Goal: Task Accomplishment & Management: Complete application form

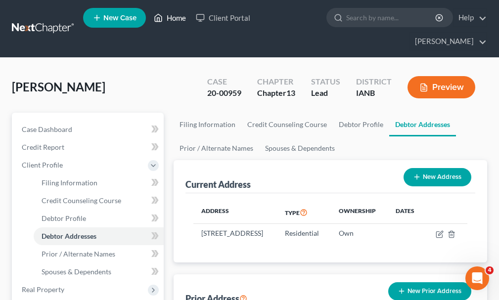
click at [173, 20] on link "Home" at bounding box center [170, 18] width 42 height 18
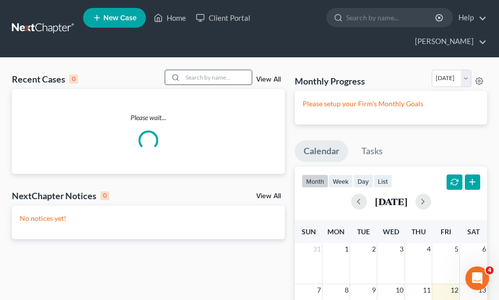
click at [216, 70] on input "search" at bounding box center [217, 77] width 69 height 14
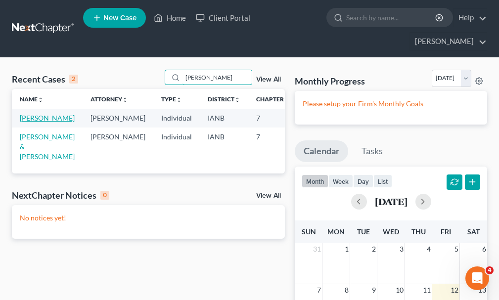
type input "[PERSON_NAME]"
click at [28, 114] on link "[PERSON_NAME]" at bounding box center [47, 118] width 55 height 8
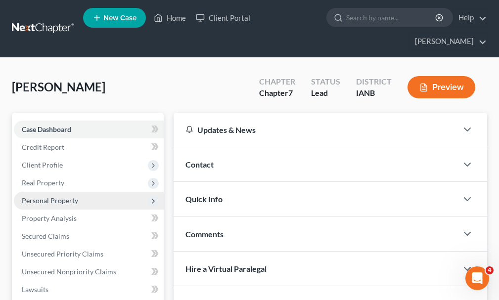
click at [45, 196] on span "Personal Property" at bounding box center [50, 200] width 56 height 8
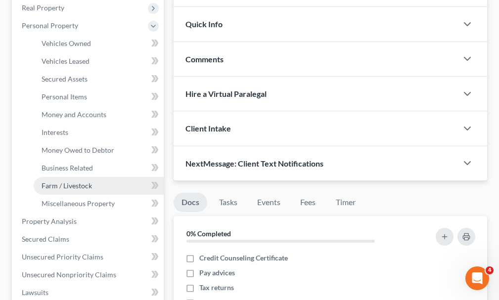
scroll to position [198, 0]
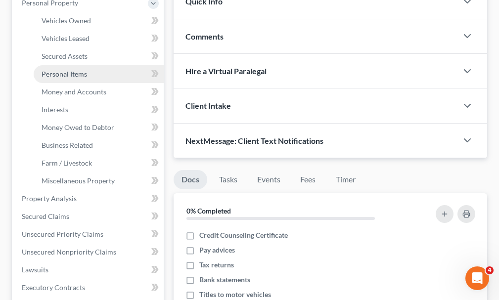
click at [54, 70] on span "Personal Items" at bounding box center [65, 74] width 46 height 8
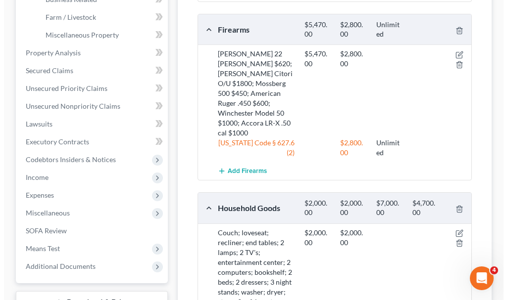
scroll to position [346, 0]
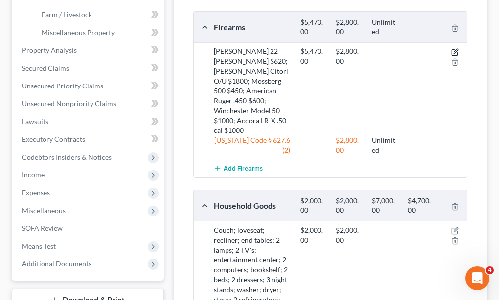
click at [455, 49] on icon "button" at bounding box center [456, 51] width 4 height 4
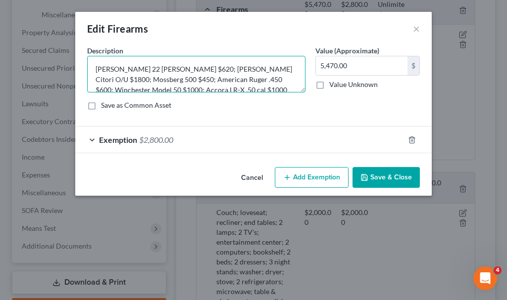
click at [257, 88] on textarea "[PERSON_NAME] 22 [PERSON_NAME] $620; [PERSON_NAME] Citori O/U $1800; Mossberg 5…" at bounding box center [196, 74] width 218 height 37
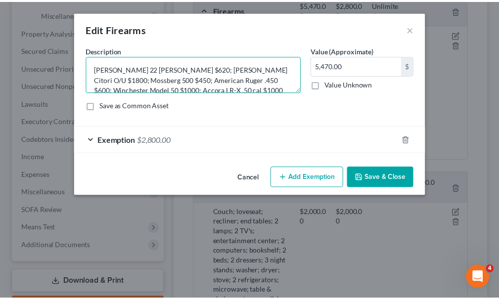
scroll to position [2, 0]
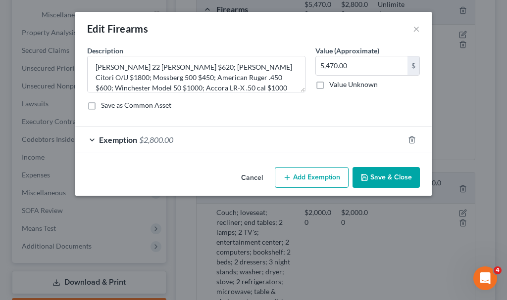
click at [382, 177] on button "Save & Close" at bounding box center [385, 177] width 67 height 21
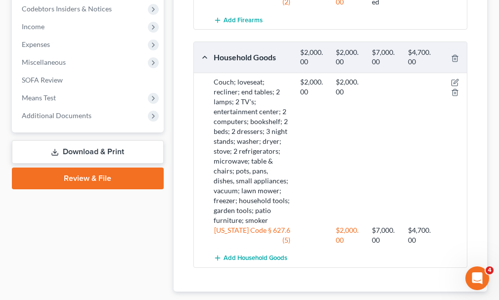
click at [80, 141] on link "Download & Print" at bounding box center [88, 152] width 152 height 23
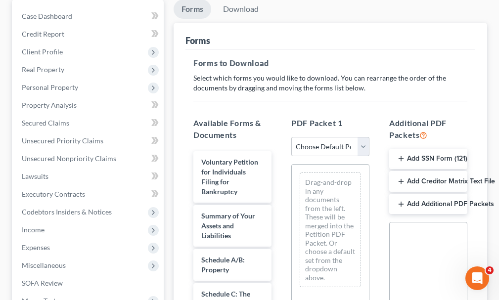
scroll to position [148, 0]
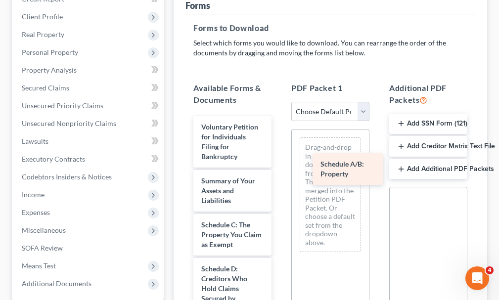
drag, startPoint x: 218, startPoint y: 216, endPoint x: 337, endPoint y: 173, distance: 126.8
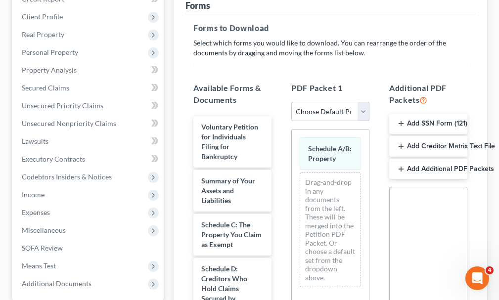
scroll to position [49, 0]
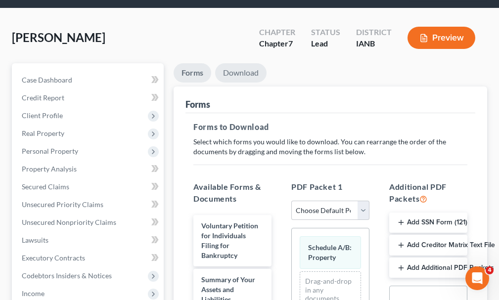
click at [233, 63] on link "Download" at bounding box center [240, 72] width 51 height 19
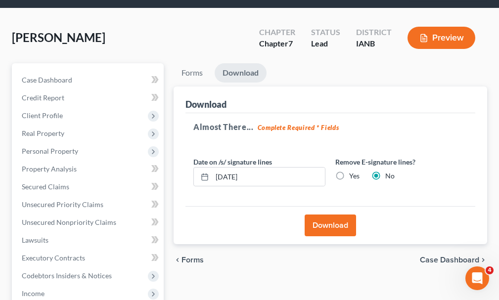
click at [321, 215] on button "Download" at bounding box center [330, 226] width 51 height 22
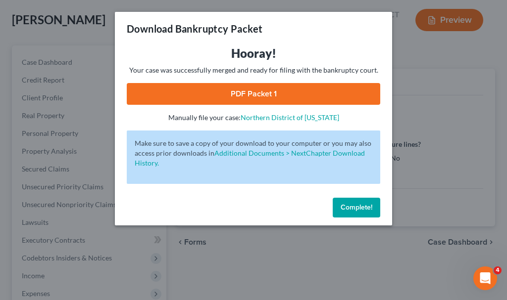
click at [188, 93] on link "PDF Packet 1" at bounding box center [253, 94] width 253 height 22
click at [360, 207] on span "Complete!" at bounding box center [356, 207] width 32 height 8
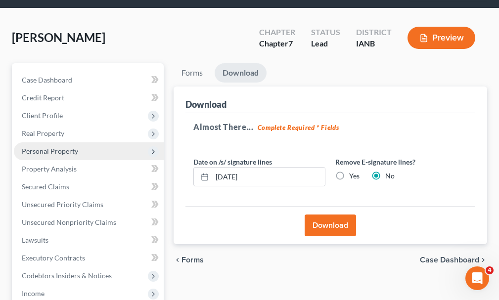
click at [38, 147] on span "Personal Property" at bounding box center [50, 151] width 56 height 8
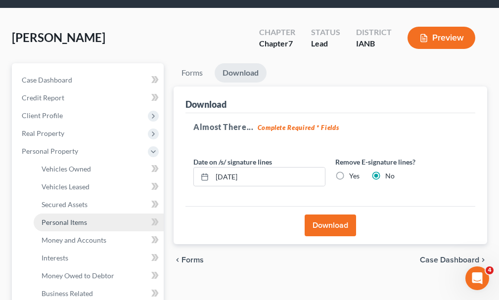
click at [64, 218] on span "Personal Items" at bounding box center [65, 222] width 46 height 8
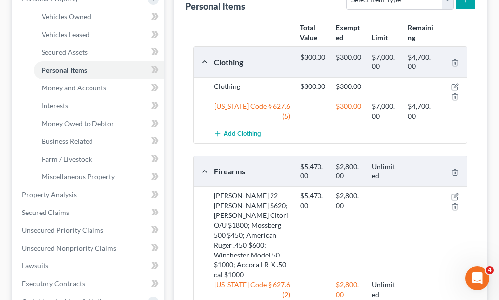
scroll to position [247, 0]
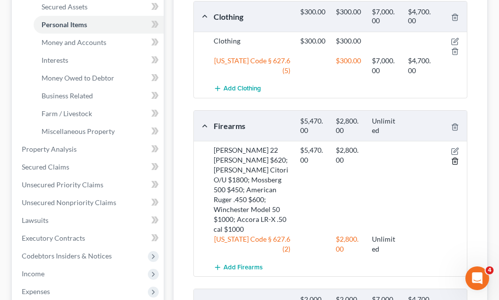
click at [453, 157] on icon "button" at bounding box center [455, 161] width 8 height 8
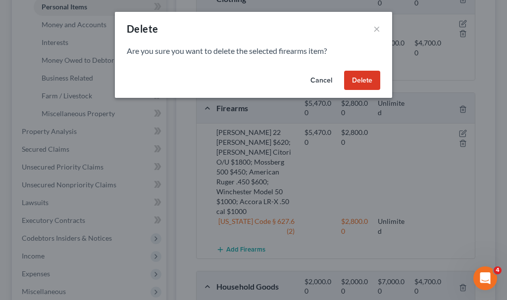
click at [362, 77] on button "Delete" at bounding box center [362, 81] width 36 height 20
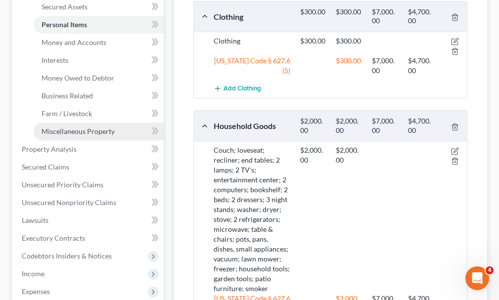
click at [71, 127] on span "Miscellaneous Property" at bounding box center [78, 131] width 73 height 8
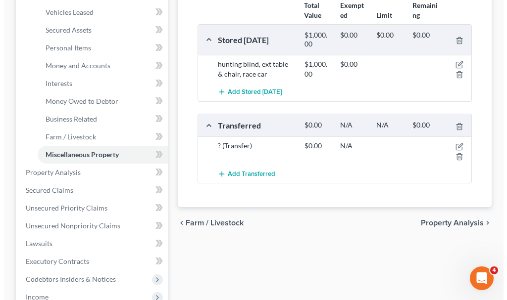
scroll to position [247, 0]
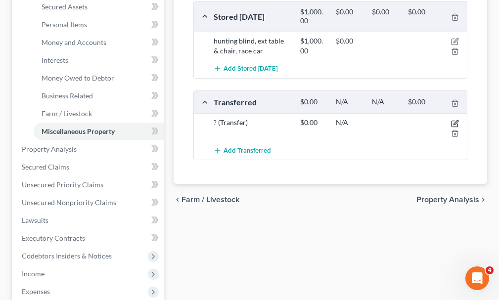
click at [456, 120] on icon "button" at bounding box center [455, 124] width 8 height 8
select select "Ordinary ([DATE])"
select select "16"
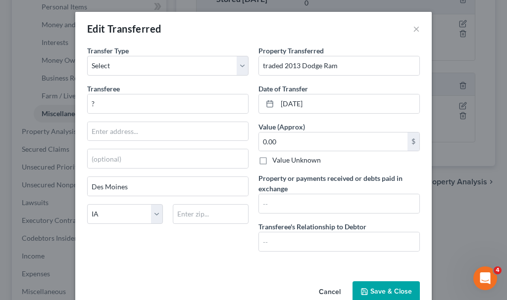
click at [386, 291] on button "Save & Close" at bounding box center [385, 292] width 67 height 21
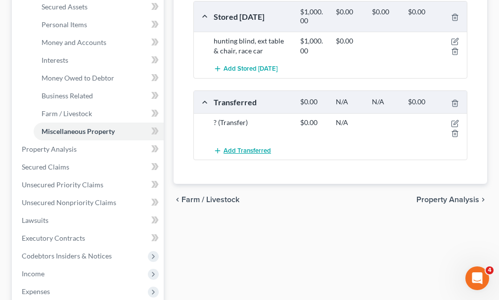
click at [249, 147] on span "Add Transferred" at bounding box center [247, 151] width 47 height 8
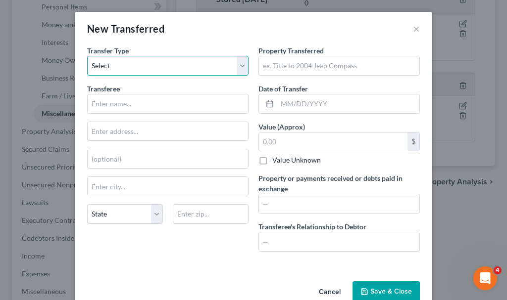
click at [109, 62] on select "Select Ordinary ([DATE]) [DATE]" at bounding box center [167, 66] width 161 height 20
select select "Ordinary ([DATE])"
click at [87, 56] on select "Select Ordinary ([DATE]) [DATE]" at bounding box center [167, 66] width 161 height 20
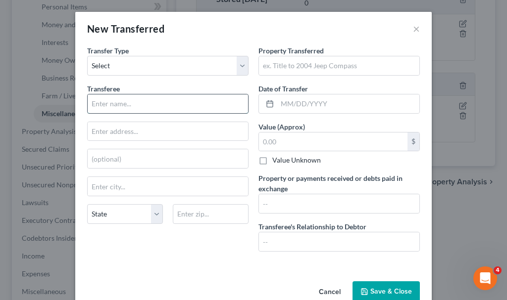
click at [121, 104] on input "text" at bounding box center [168, 104] width 160 height 19
type input "[PERSON_NAME]"
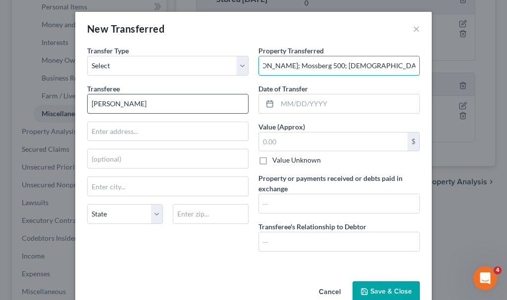
scroll to position [0, 91]
type input "[PERSON_NAME] 22 [PERSON_NAME]; Mossberg 500; [DEMOGRAPHIC_DATA] Ruger .45; Acc…"
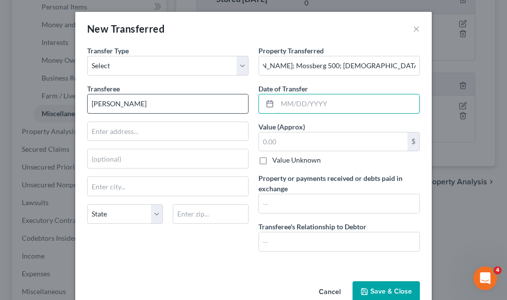
scroll to position [0, 0]
type input "[DATE]"
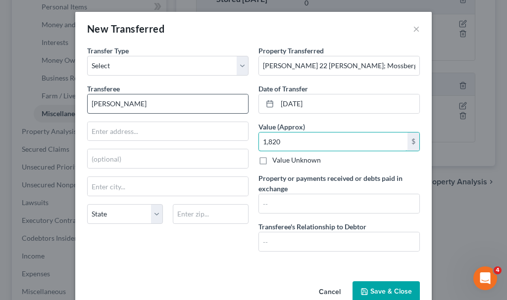
type input "1,820"
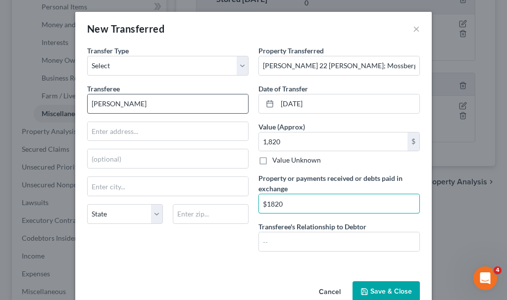
type input "$1820"
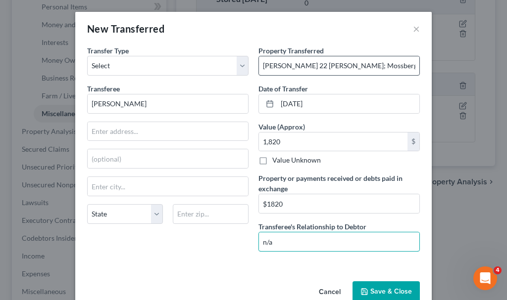
type input "n/a"
click at [335, 65] on input "[PERSON_NAME] 22 [PERSON_NAME]; Mossberg 500; [DEMOGRAPHIC_DATA] Ruger .45; Acc…" at bounding box center [339, 65] width 160 height 19
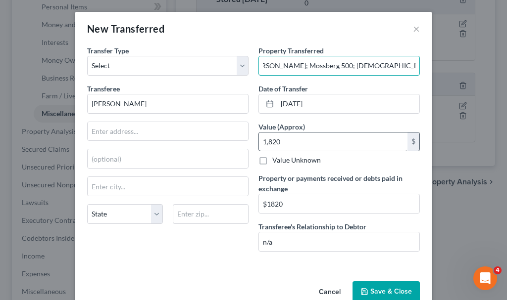
scroll to position [0, 91]
click at [376, 289] on button "Save & Close" at bounding box center [385, 292] width 67 height 21
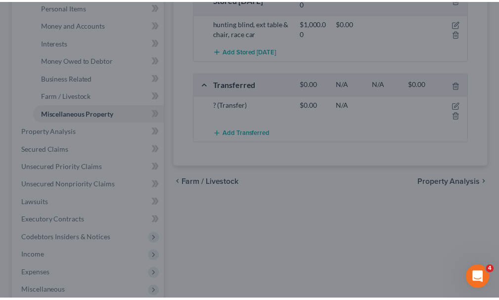
scroll to position [0, 0]
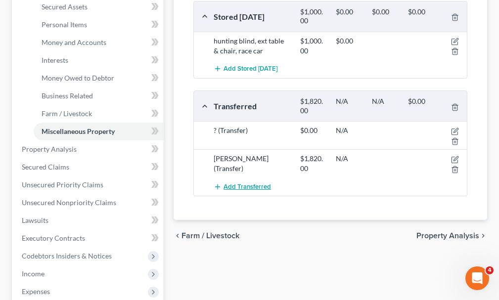
click at [253, 183] on span "Add Transferred" at bounding box center [247, 187] width 47 height 8
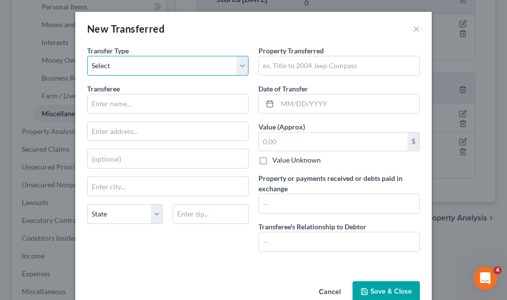
click at [127, 64] on select "Select Ordinary ([DATE]) [DATE]" at bounding box center [167, 66] width 161 height 20
select select "Ordinary ([DATE])"
click at [87, 56] on select "Select Ordinary ([DATE]) [DATE]" at bounding box center [167, 66] width 161 height 20
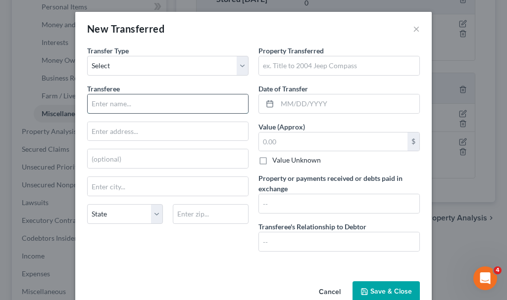
click at [119, 107] on input "text" at bounding box center [168, 104] width 160 height 19
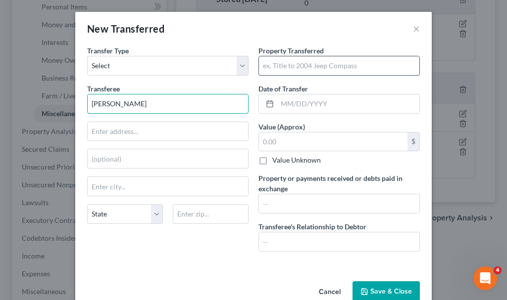
type input "[PERSON_NAME]"
click at [284, 63] on input "text" at bounding box center [339, 65] width 160 height 19
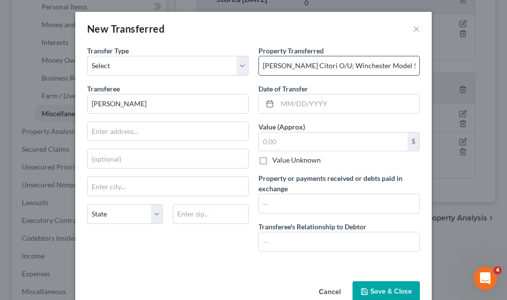
type input "[PERSON_NAME] Citori O/U; Winchester Model 50"
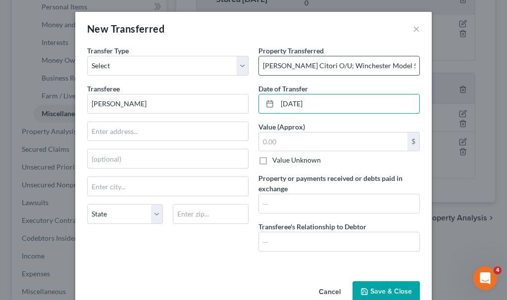
type input "[DATE]"
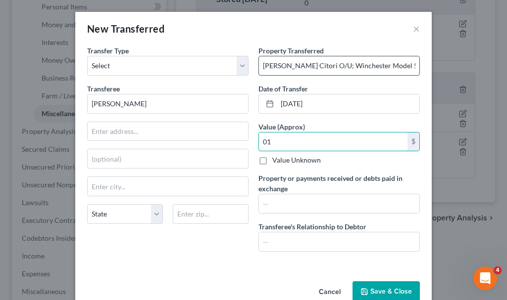
type input "0"
type input "1,500"
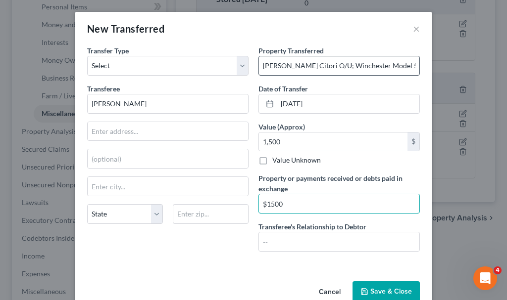
type input "$1500"
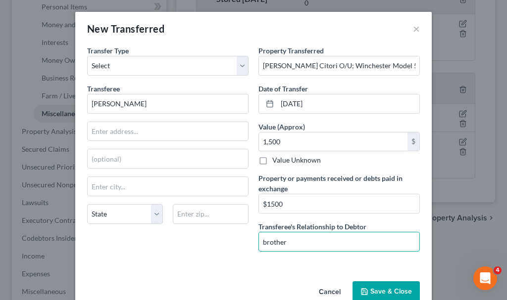
type input "brother"
click at [368, 290] on button "Save & Close" at bounding box center [385, 292] width 67 height 21
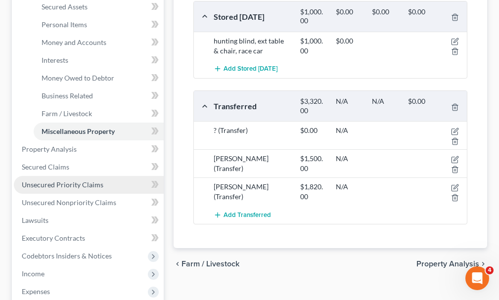
click at [53, 181] on span "Unsecured Priority Claims" at bounding box center [63, 185] width 82 height 8
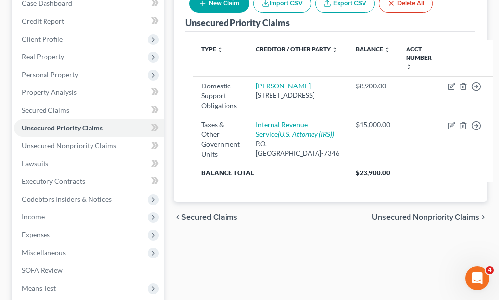
scroll to position [99, 0]
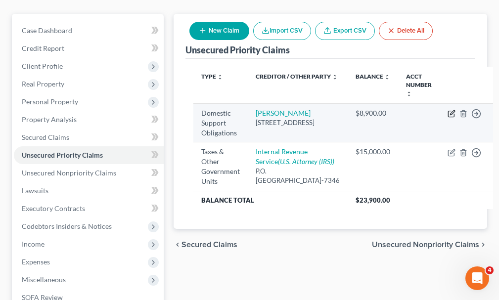
click at [448, 110] on icon "button" at bounding box center [452, 114] width 8 height 8
select select "16"
select select "0"
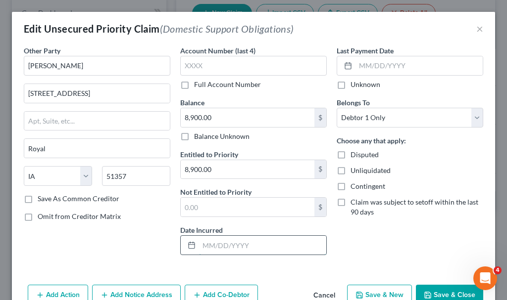
click at [224, 246] on input "text" at bounding box center [262, 245] width 127 height 19
type input "2024-25"
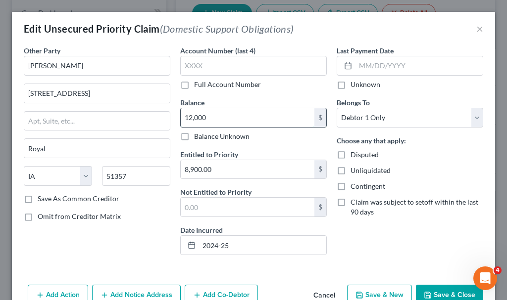
type input "12,000"
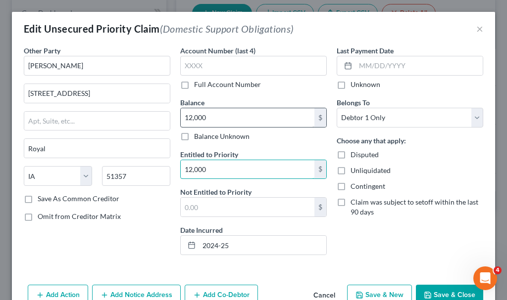
type input "12,000"
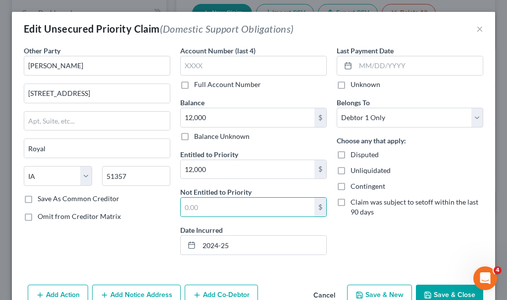
click at [443, 293] on button "Save & Close" at bounding box center [449, 295] width 67 height 21
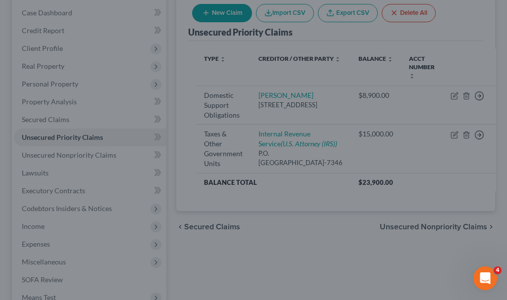
type input "12,000.00"
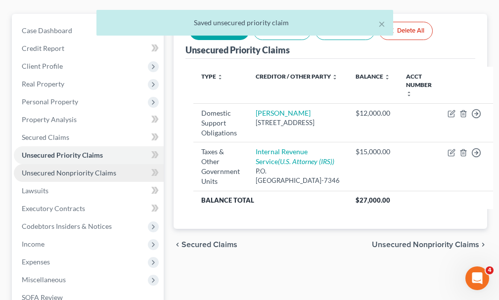
click at [57, 169] on span "Unsecured Nonpriority Claims" at bounding box center [69, 173] width 95 height 8
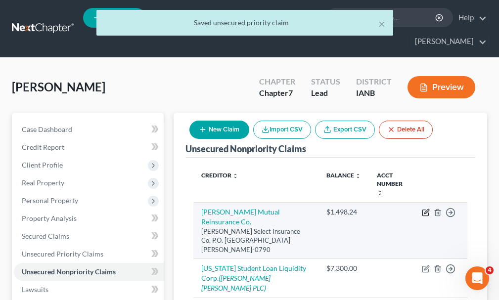
click at [423, 210] on icon "button" at bounding box center [426, 213] width 6 height 6
select select "16"
select select "14"
select select "0"
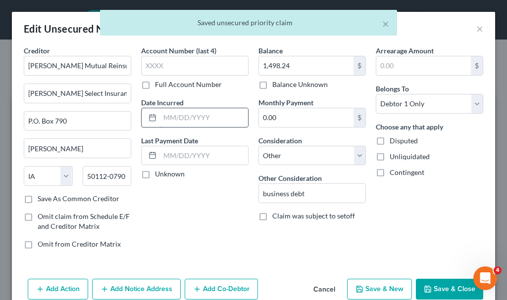
click at [195, 117] on input "text" at bounding box center [204, 117] width 88 height 19
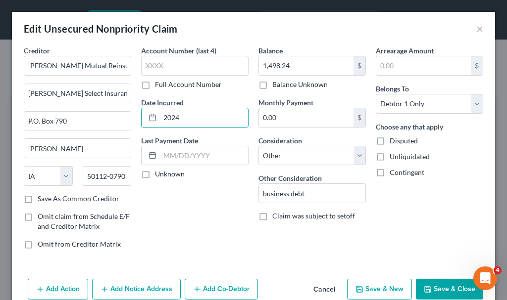
scroll to position [47, 0]
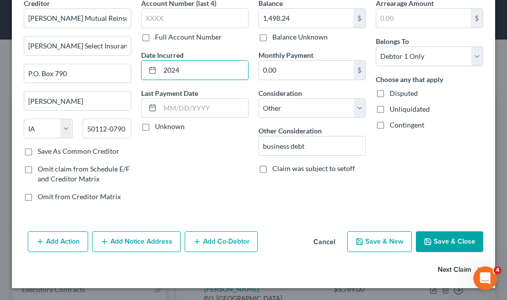
type input "2024"
click at [440, 268] on button "Next Claim" at bounding box center [460, 270] width 46 height 21
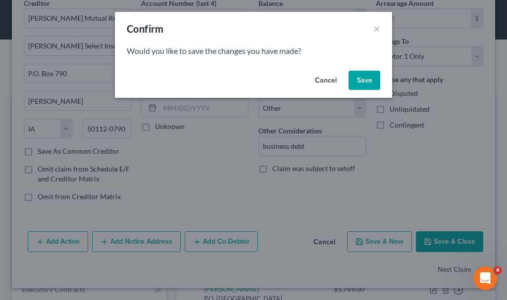
click at [359, 81] on button "Save" at bounding box center [364, 81] width 32 height 20
select select "17"
select select "0"
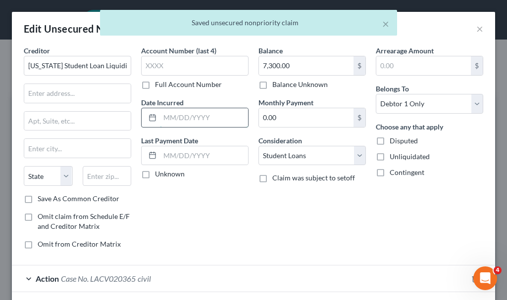
drag, startPoint x: 205, startPoint y: 120, endPoint x: 205, endPoint y: 109, distance: 10.9
click at [204, 119] on input "text" at bounding box center [204, 117] width 88 height 19
type input "2010"
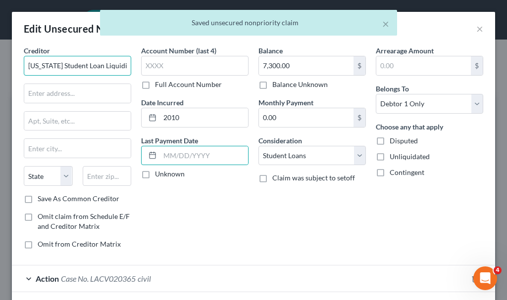
click at [67, 65] on input "[US_STATE] Student Loan Liquidity Corp." at bounding box center [77, 66] width 107 height 20
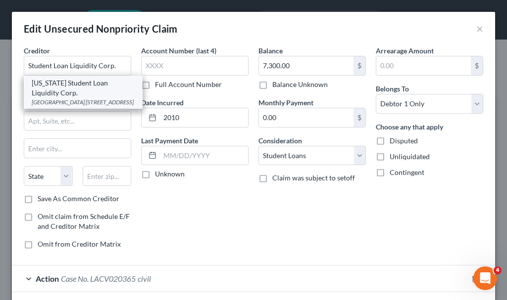
click at [68, 98] on div "[GEOGRAPHIC_DATA] [STREET_ADDRESS]" at bounding box center [83, 102] width 103 height 8
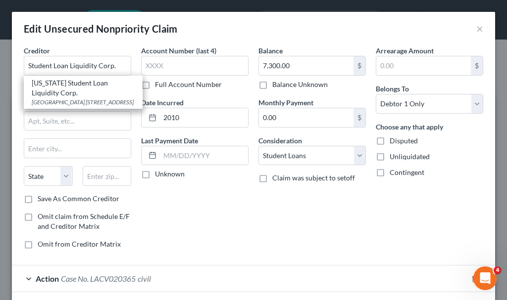
type input "[US_STATE] Student Loan Liquidity Corp."
type input "[GEOGRAPHIC_DATA]"
type input "[STREET_ADDRESS]"
type input "W. [GEOGRAPHIC_DATA]"
select select "16"
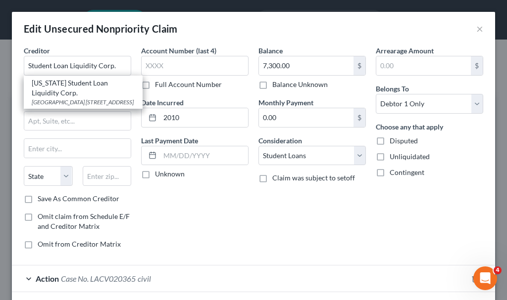
type input "50266-9305"
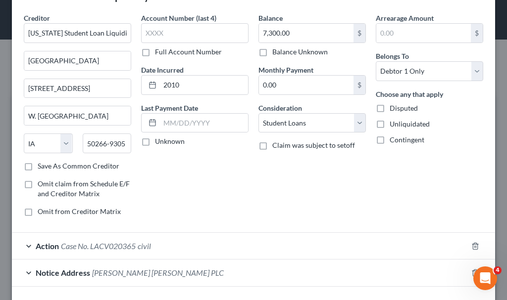
scroll to position [102, 0]
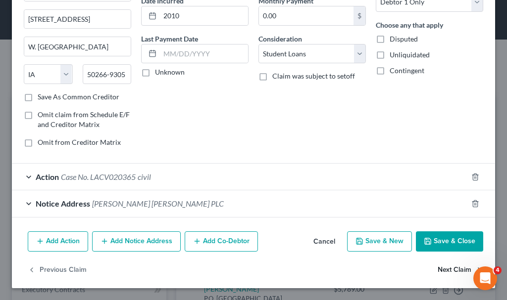
click at [441, 268] on button "Next Claim" at bounding box center [460, 270] width 46 height 21
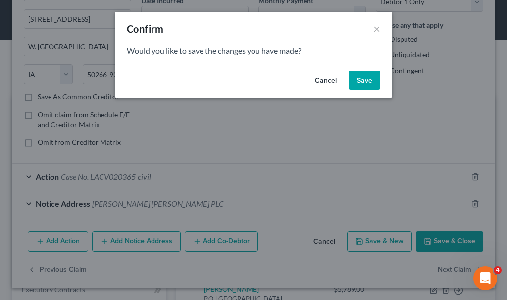
click at [362, 78] on button "Save" at bounding box center [364, 81] width 32 height 20
select select "16"
select select "14"
select select "0"
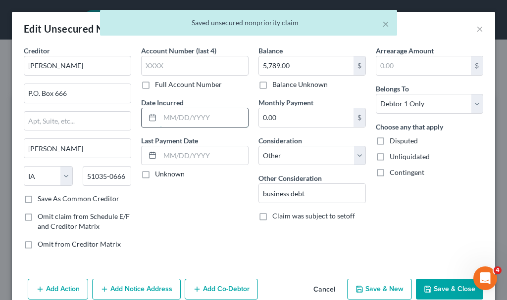
click at [172, 117] on input "text" at bounding box center [204, 117] width 88 height 19
type input "2023"
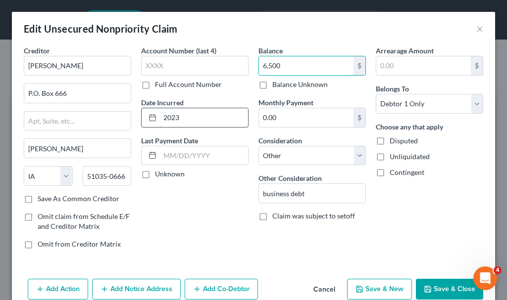
type input "6,500"
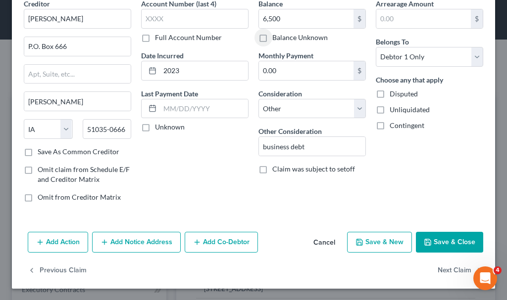
scroll to position [47, 0]
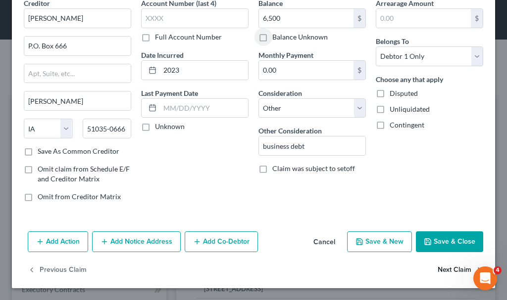
click at [442, 269] on button "Next Claim" at bounding box center [460, 270] width 46 height 21
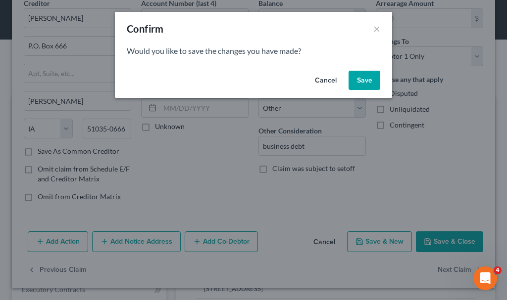
drag, startPoint x: 358, startPoint y: 80, endPoint x: 353, endPoint y: 82, distance: 5.5
click at [358, 80] on button "Save" at bounding box center [364, 81] width 32 height 20
select select "30"
select select "14"
select select "0"
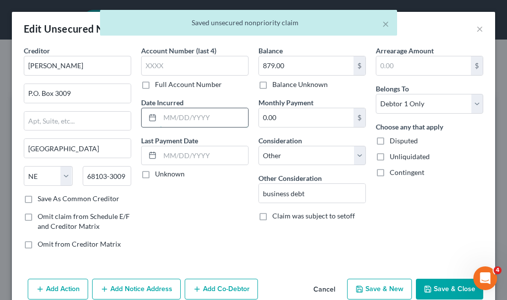
click at [178, 117] on input "text" at bounding box center [204, 117] width 88 height 19
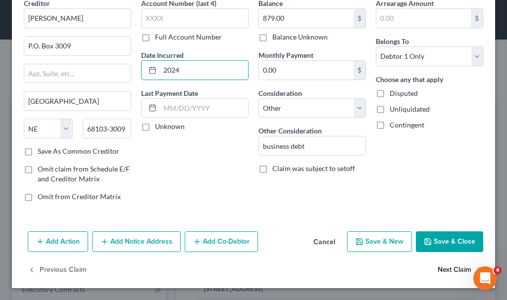
type input "2024"
click at [440, 270] on button "Next Claim" at bounding box center [460, 270] width 46 height 21
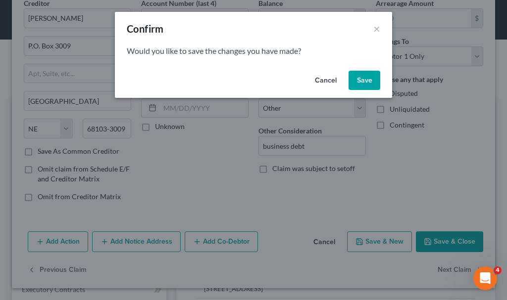
click at [365, 79] on button "Save" at bounding box center [364, 81] width 32 height 20
select select "16"
select select "9"
select select "0"
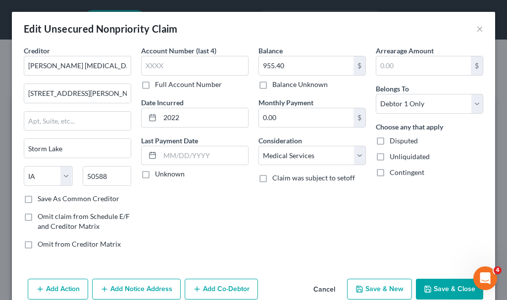
type input "0"
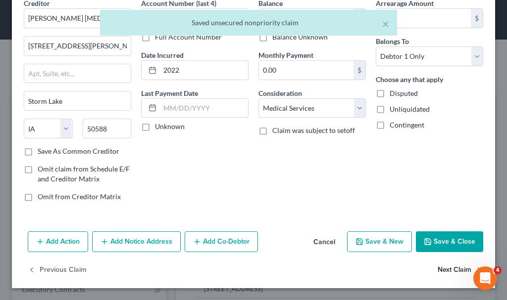
click at [439, 270] on button "Next Claim" at bounding box center [460, 270] width 46 height 21
select select "16"
select select "0"
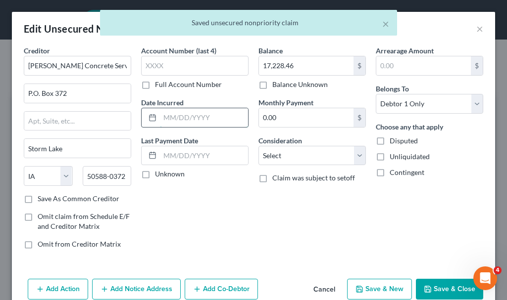
click at [207, 122] on input "text" at bounding box center [204, 117] width 88 height 19
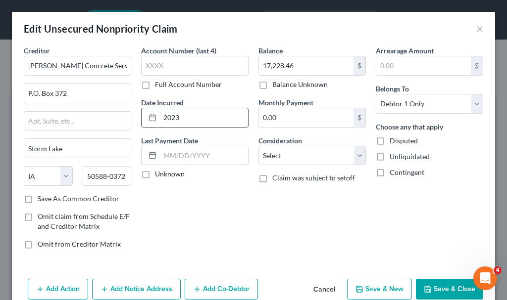
type input "2023"
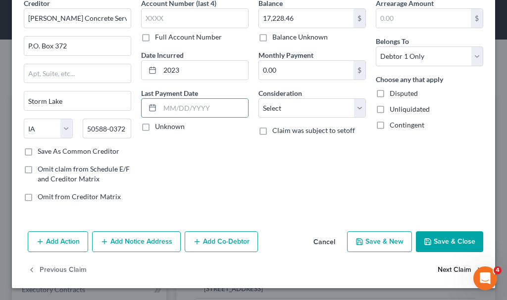
click at [442, 269] on button "Next Claim" at bounding box center [460, 270] width 46 height 21
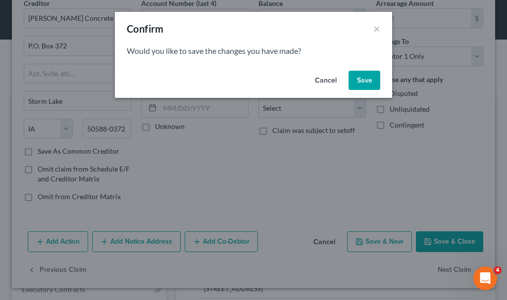
click at [364, 77] on button "Save" at bounding box center [364, 81] width 32 height 20
select select "16"
select select "10"
select select "0"
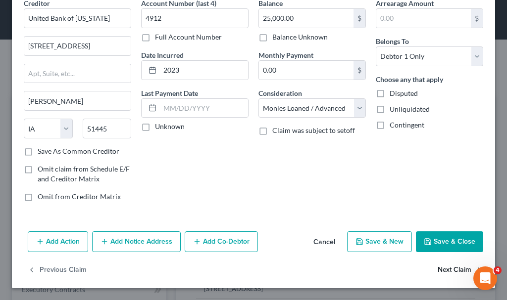
click at [439, 268] on button "Next Claim" at bounding box center [460, 270] width 46 height 21
select select "16"
select select "10"
select select "0"
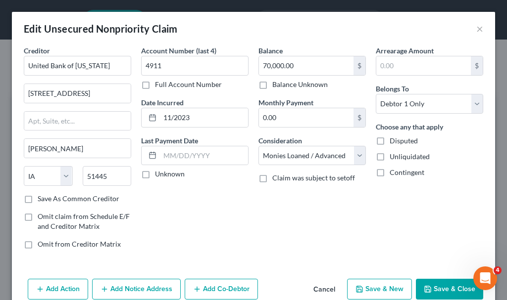
click at [433, 283] on button "Save & Close" at bounding box center [449, 289] width 67 height 21
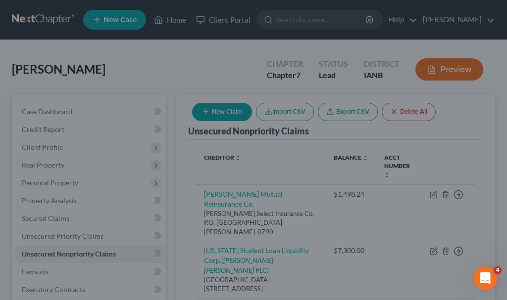
type input "0"
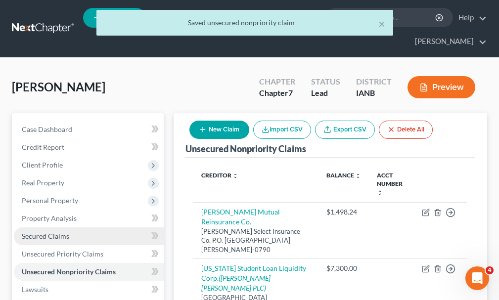
click at [41, 232] on span "Secured Claims" at bounding box center [45, 236] width 47 height 8
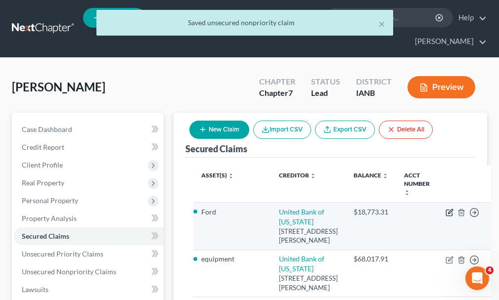
click at [446, 209] on icon "button" at bounding box center [450, 213] width 8 height 8
select select "16"
select select "0"
select select "2"
select select "0"
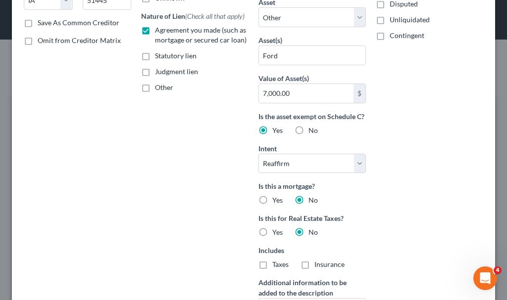
scroll to position [320, 0]
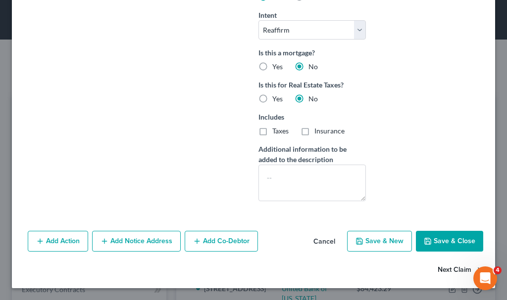
click at [440, 270] on button "Next Claim" at bounding box center [460, 270] width 46 height 21
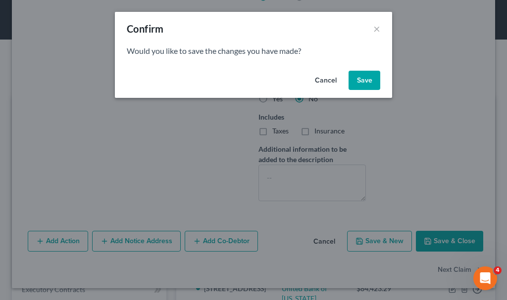
click at [359, 78] on button "Save" at bounding box center [364, 81] width 32 height 20
select select "16"
select select "3"
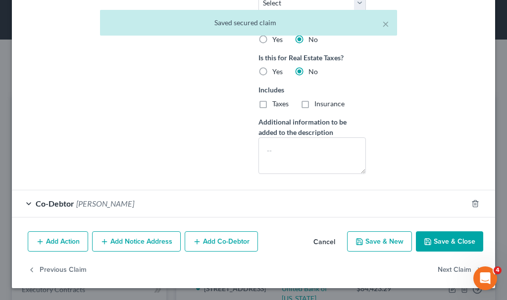
scroll to position [347, 0]
click at [95, 202] on span "[PERSON_NAME]" at bounding box center [105, 203] width 58 height 9
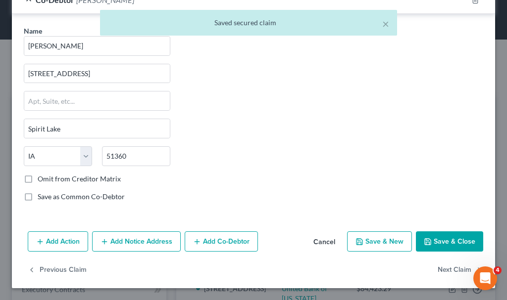
scroll to position [551, 0]
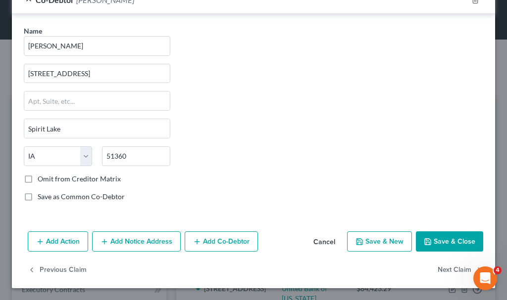
click at [427, 240] on button "Save & Close" at bounding box center [449, 242] width 67 height 21
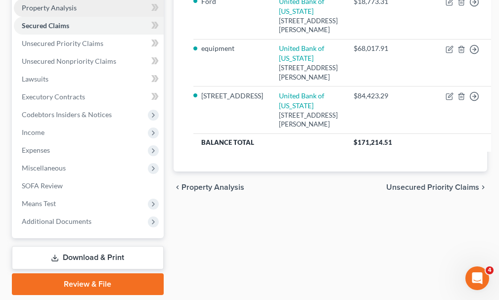
scroll to position [226, 0]
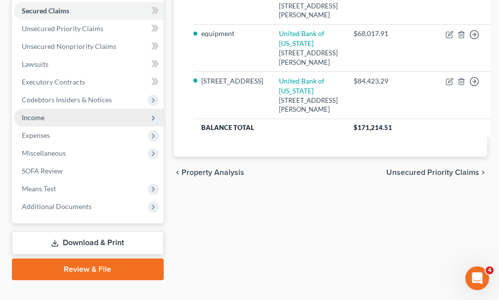
click at [35, 113] on span "Income" at bounding box center [33, 117] width 23 height 8
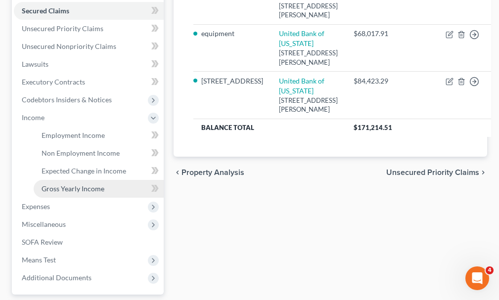
click at [63, 185] on span "Gross Yearly Income" at bounding box center [73, 189] width 63 height 8
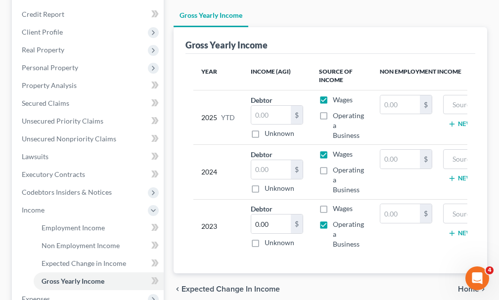
scroll to position [148, 0]
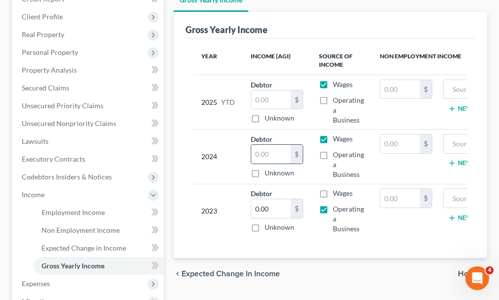
click at [263, 145] on input "text" at bounding box center [271, 154] width 40 height 19
type input "48,876"
drag, startPoint x: 323, startPoint y: 136, endPoint x: 321, endPoint y: 127, distance: 9.7
click at [333, 150] on label "Operating a Business" at bounding box center [348, 165] width 31 height 30
click at [337, 150] on input "Operating a Business" at bounding box center [340, 153] width 6 height 6
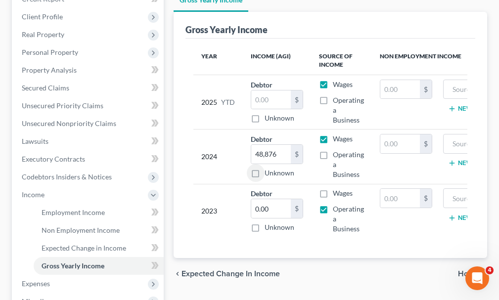
checkbox input "true"
click at [333, 134] on label "Wages" at bounding box center [343, 139] width 20 height 10
click at [337, 134] on input "Wages" at bounding box center [340, 137] width 6 height 6
checkbox input "false"
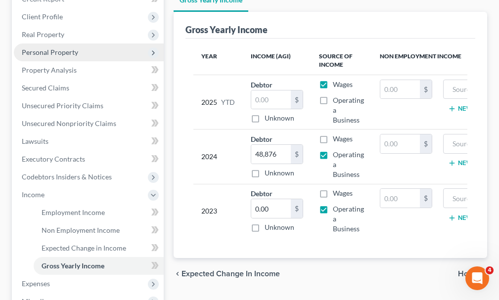
click at [46, 48] on span "Personal Property" at bounding box center [50, 52] width 56 height 8
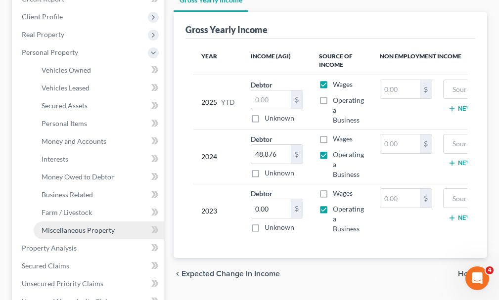
click at [61, 226] on span "Miscellaneous Property" at bounding box center [78, 230] width 73 height 8
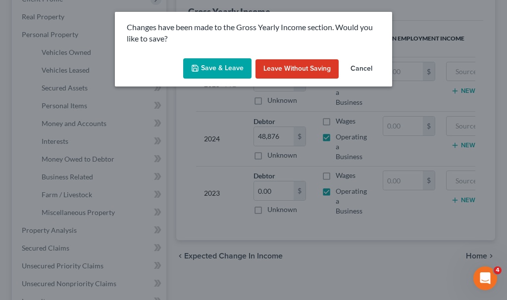
click at [218, 67] on button "Save & Leave" at bounding box center [217, 68] width 68 height 21
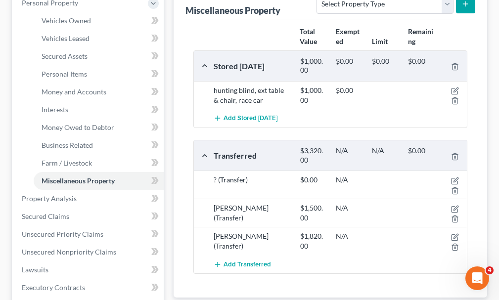
scroll to position [247, 0]
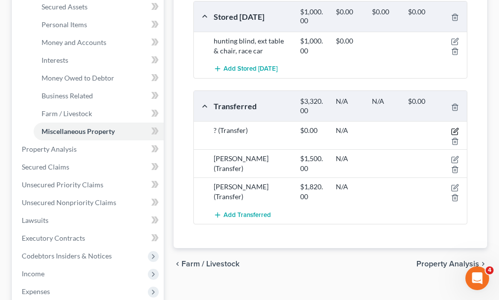
click at [456, 128] on icon "button" at bounding box center [455, 132] width 8 height 8
select select "Ordinary ([DATE])"
select select "16"
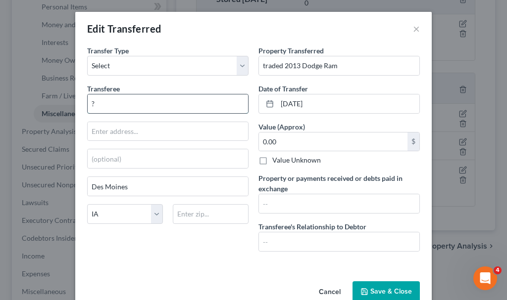
click at [119, 106] on input "?" at bounding box center [168, 104] width 160 height 19
type input "Dreery Bro"
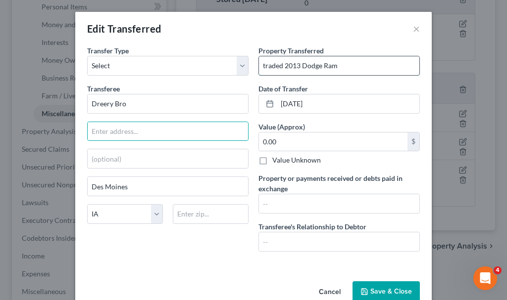
click at [354, 66] on input "traded 2013 Dodge Ram" at bounding box center [339, 65] width 160 height 19
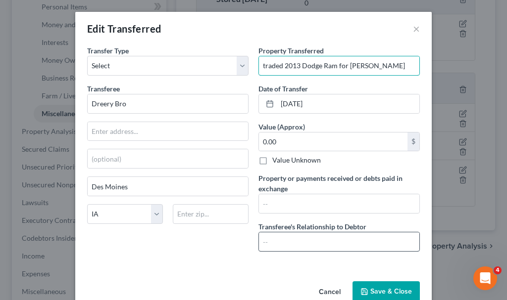
type input "traded 2013 Dodge Ram for [PERSON_NAME]"
click at [284, 244] on input "text" at bounding box center [339, 242] width 160 height 19
type input "n/a"
click at [372, 287] on button "Save & Close" at bounding box center [385, 292] width 67 height 21
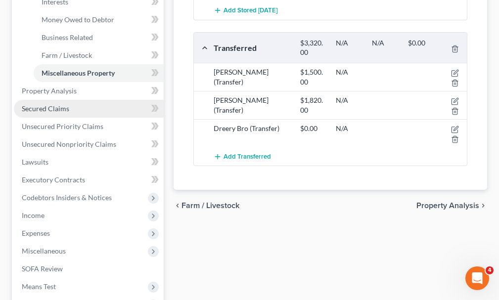
scroll to position [354, 0]
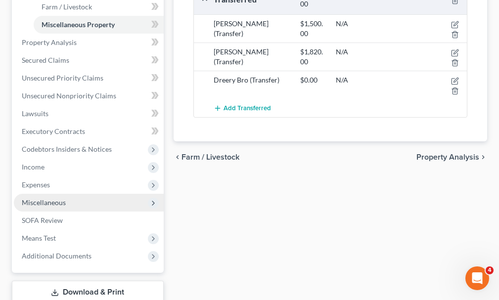
click at [39, 198] on span "Miscellaneous" at bounding box center [44, 202] width 44 height 8
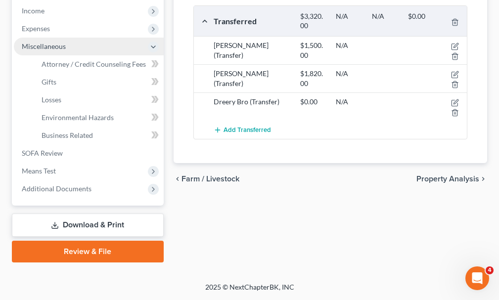
scroll to position [315, 0]
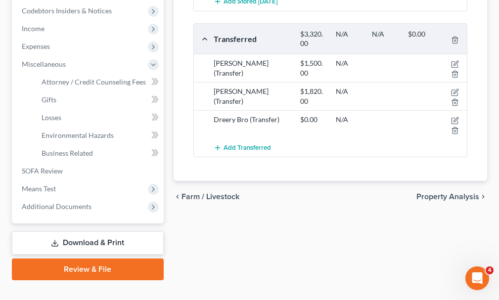
click at [76, 232] on link "Download & Print" at bounding box center [88, 243] width 152 height 23
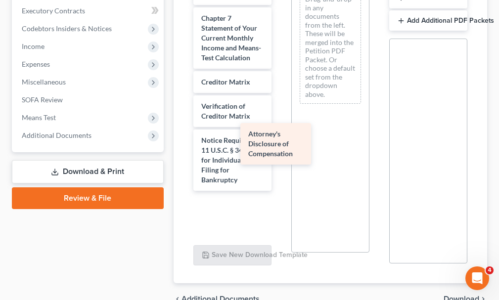
scroll to position [558, 0]
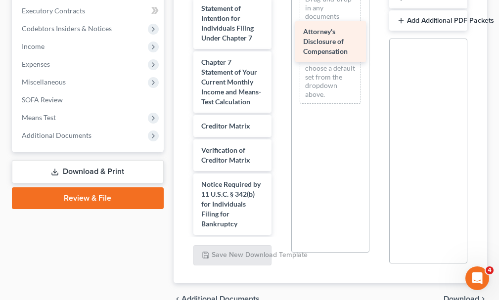
drag, startPoint x: 220, startPoint y: 200, endPoint x: 322, endPoint y: 45, distance: 185.7
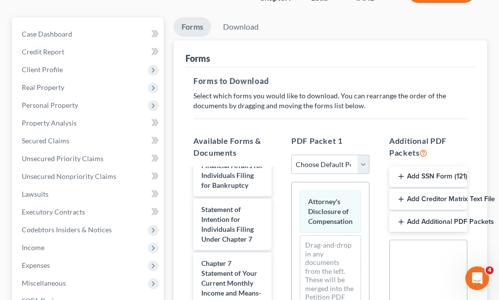
scroll to position [0, 0]
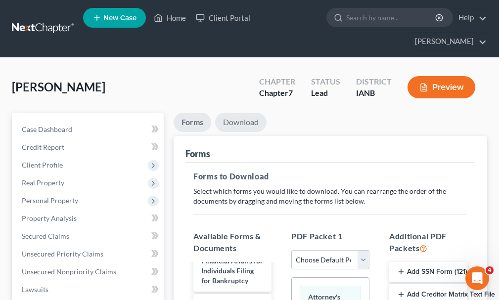
click at [244, 113] on link "Download" at bounding box center [240, 122] width 51 height 19
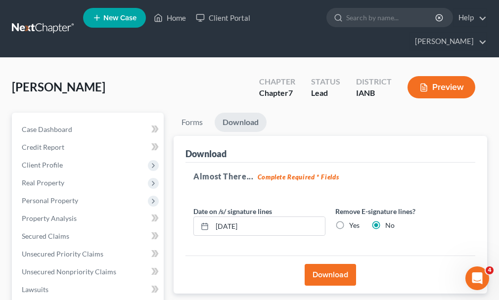
click at [322, 264] on button "Download" at bounding box center [330, 275] width 51 height 22
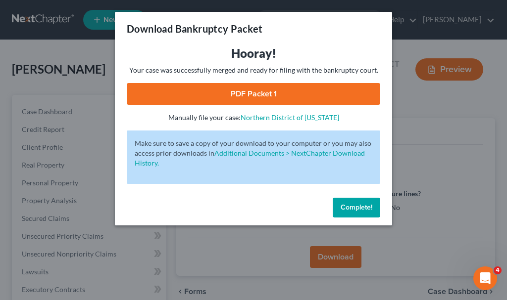
click at [242, 88] on link "PDF Packet 1" at bounding box center [253, 94] width 253 height 22
drag, startPoint x: 352, startPoint y: 209, endPoint x: 342, endPoint y: 198, distance: 15.1
click at [349, 207] on span "Complete!" at bounding box center [356, 207] width 32 height 8
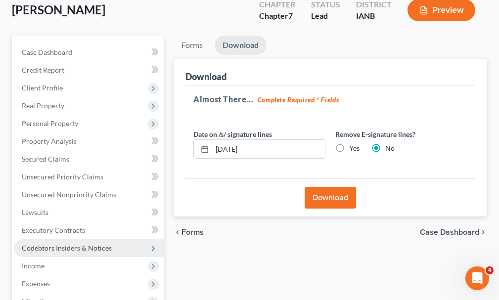
scroll to position [127, 0]
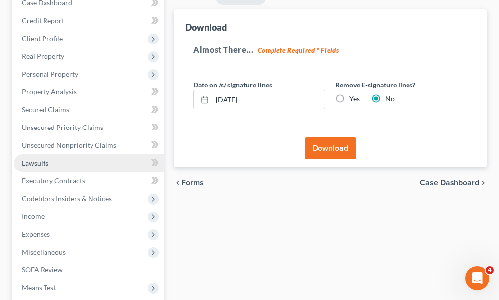
click at [41, 159] on span "Lawsuits" at bounding box center [35, 163] width 27 height 8
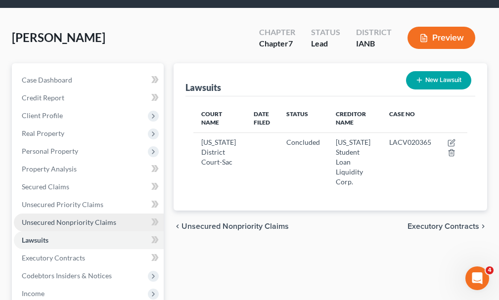
scroll to position [226, 0]
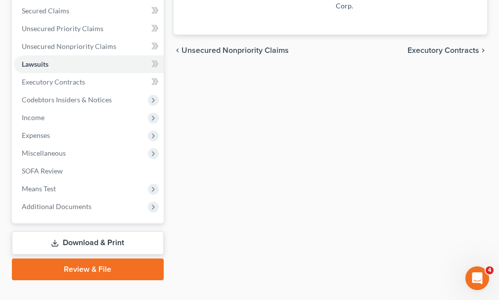
click at [76, 232] on link "Download & Print" at bounding box center [88, 243] width 152 height 23
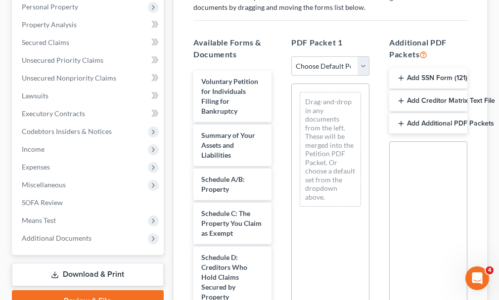
scroll to position [198, 0]
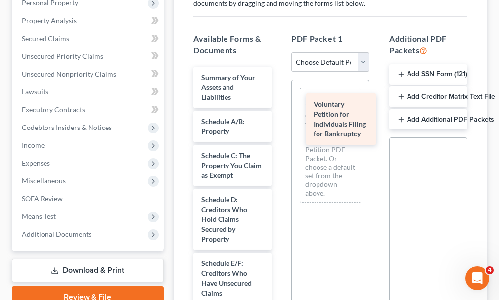
drag, startPoint x: 219, startPoint y: 69, endPoint x: 332, endPoint y: 113, distance: 120.8
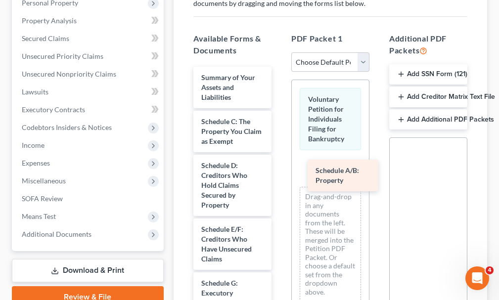
drag, startPoint x: 221, startPoint y: 104, endPoint x: 335, endPoint y: 171, distance: 132.4
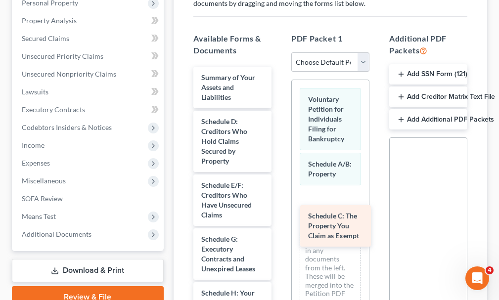
drag, startPoint x: 224, startPoint y: 106, endPoint x: 331, endPoint y: 218, distance: 155.0
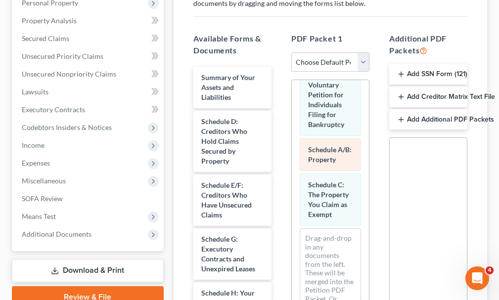
scroll to position [43, 0]
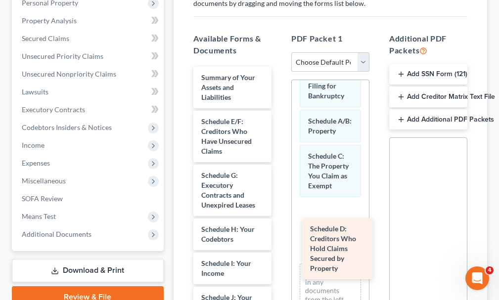
drag, startPoint x: 221, startPoint y: 118, endPoint x: 330, endPoint y: 243, distance: 165.9
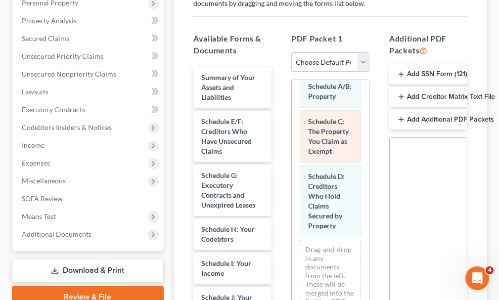
scroll to position [118, 0]
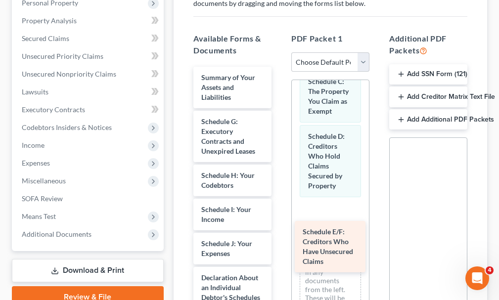
drag, startPoint x: 213, startPoint y: 108, endPoint x: 319, endPoint y: 227, distance: 159.1
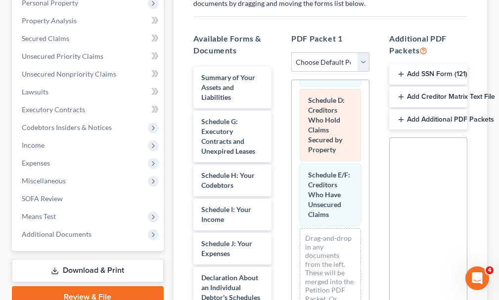
scroll to position [192, 0]
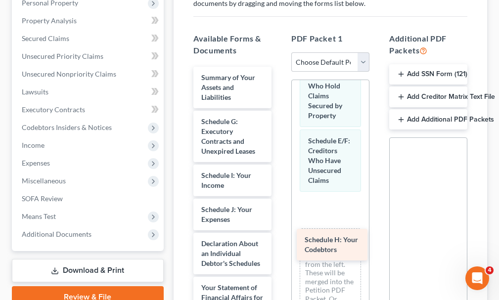
drag, startPoint x: 219, startPoint y: 158, endPoint x: 323, endPoint y: 240, distance: 132.1
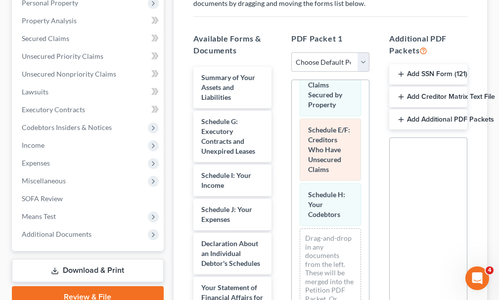
scroll to position [237, 0]
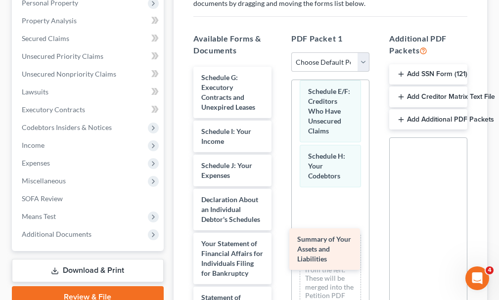
drag, startPoint x: 223, startPoint y: 66, endPoint x: 319, endPoint y: 246, distance: 203.6
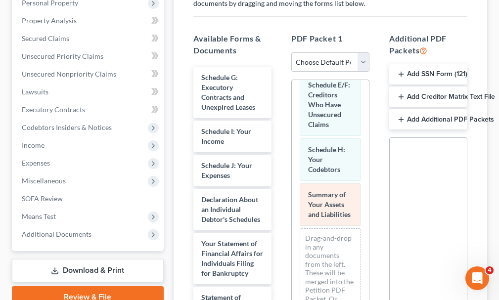
scroll to position [292, 0]
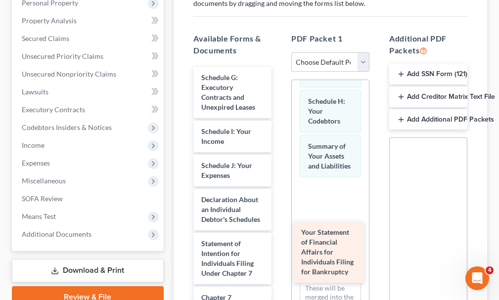
drag, startPoint x: 219, startPoint y: 266, endPoint x: 324, endPoint y: 243, distance: 107.3
click at [280, 243] on div "Your Statement of Financial Affairs for Individuals Filing for Bankruptcy Sched…" at bounding box center [233, 291] width 94 height 448
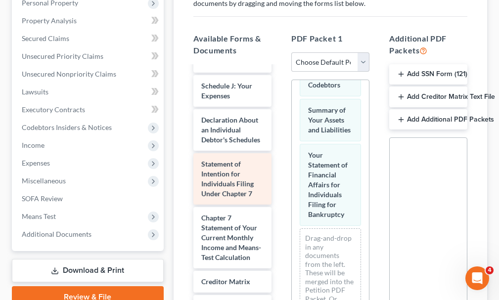
scroll to position [82, 0]
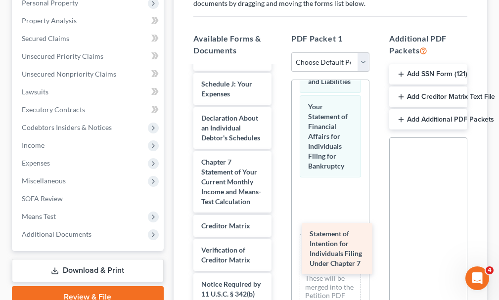
drag, startPoint x: 221, startPoint y: 164, endPoint x: 334, endPoint y: 232, distance: 132.3
click at [280, 232] on div "Statement of Intention for Individuals Filing Under Chapter 7 Schedule G: Execu…" at bounding box center [233, 182] width 94 height 394
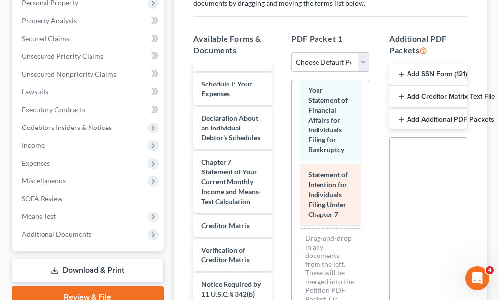
scroll to position [462, 0]
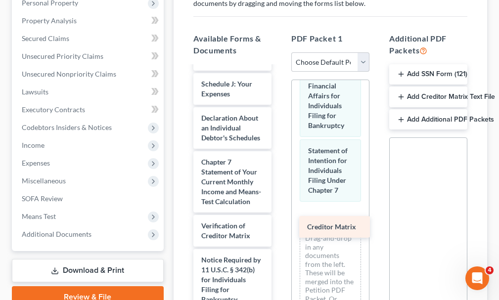
drag, startPoint x: 220, startPoint y: 238, endPoint x: 326, endPoint y: 227, distance: 106.0
click at [280, 227] on div "Creditor Matrix Schedule G: Executory Contracts and Unexpired Leases Schedule I…" at bounding box center [233, 170] width 94 height 370
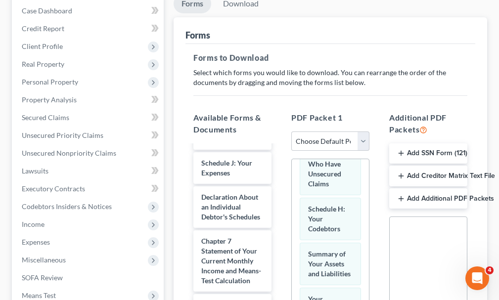
scroll to position [0, 0]
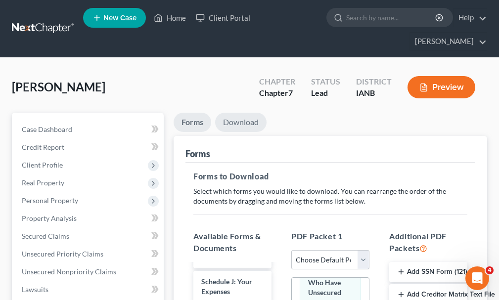
click at [234, 113] on link "Download" at bounding box center [240, 122] width 51 height 19
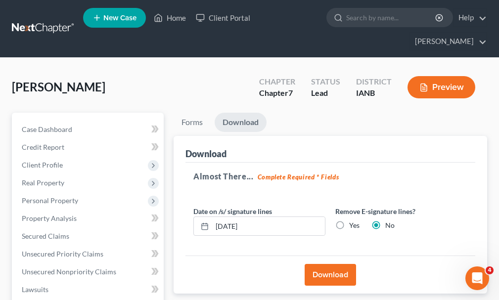
click at [324, 264] on button "Download" at bounding box center [330, 275] width 51 height 22
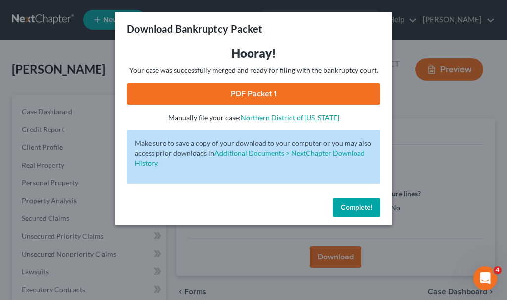
click at [202, 91] on link "PDF Packet 1" at bounding box center [253, 94] width 253 height 22
click at [348, 208] on span "Complete!" at bounding box center [356, 207] width 32 height 8
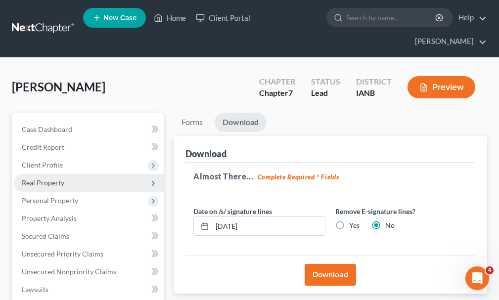
click at [35, 179] on span "Real Property" at bounding box center [43, 183] width 43 height 8
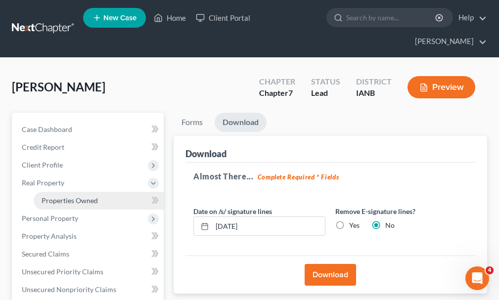
click at [55, 196] on span "Properties Owned" at bounding box center [70, 200] width 56 height 8
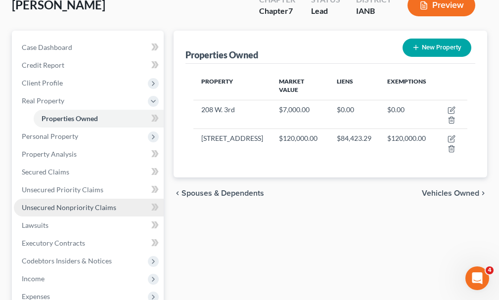
scroll to position [243, 0]
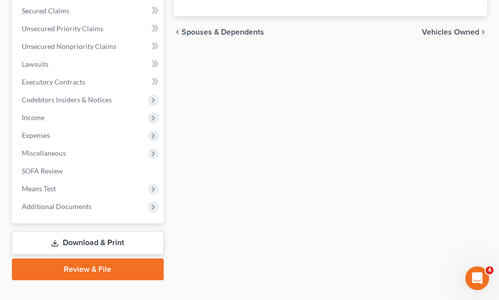
click at [78, 232] on link "Download & Print" at bounding box center [88, 243] width 152 height 23
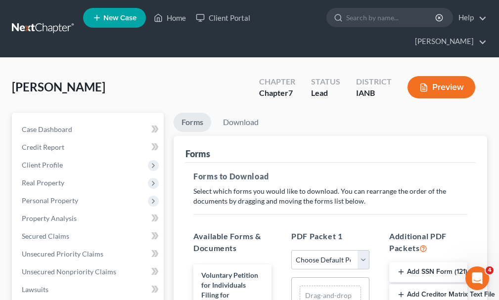
click at [423, 285] on button "Add Creditor Matrix Text File" at bounding box center [428, 295] width 78 height 21
click at [246, 113] on link "Download" at bounding box center [240, 122] width 51 height 19
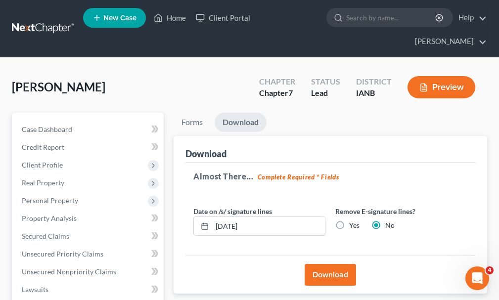
click at [324, 264] on button "Download" at bounding box center [330, 275] width 51 height 22
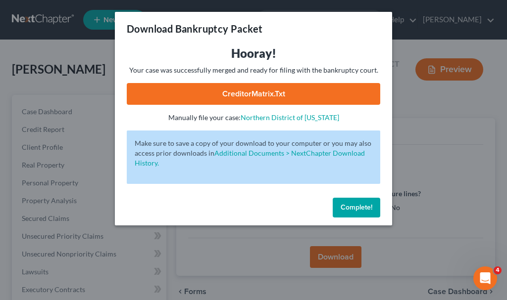
click at [224, 95] on link "CreditorMatrix.txt" at bounding box center [253, 94] width 253 height 22
click at [351, 205] on span "Complete!" at bounding box center [356, 207] width 32 height 8
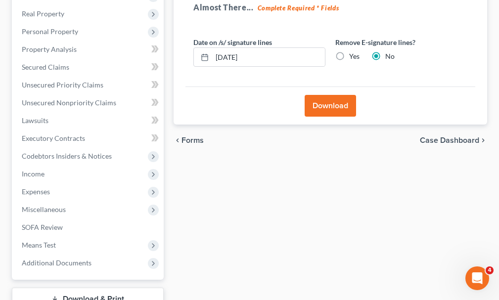
scroll to position [226, 0]
